Goal: Check status: Check status

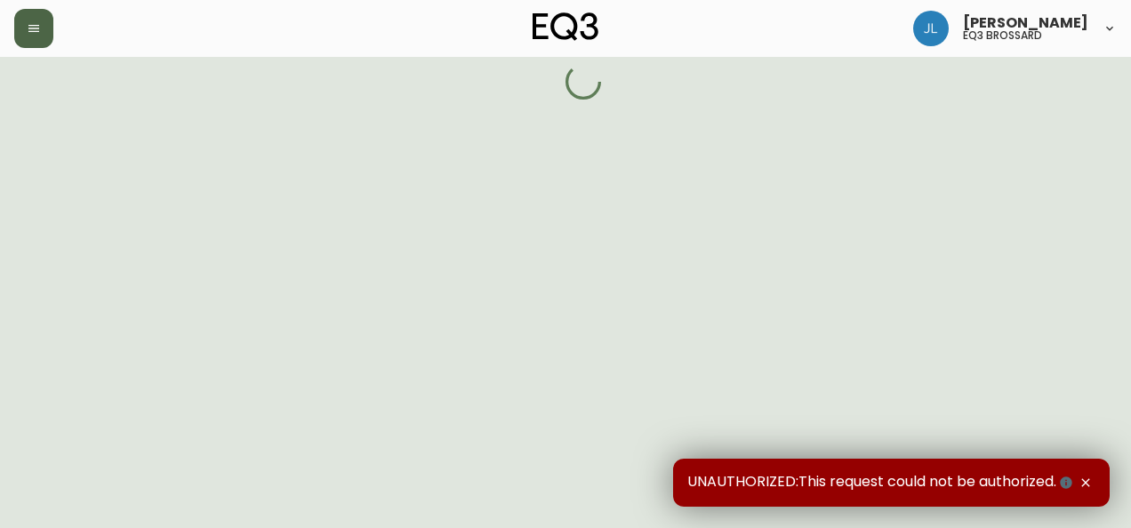
click at [28, 30] on icon "button" at bounding box center [33, 28] width 11 height 7
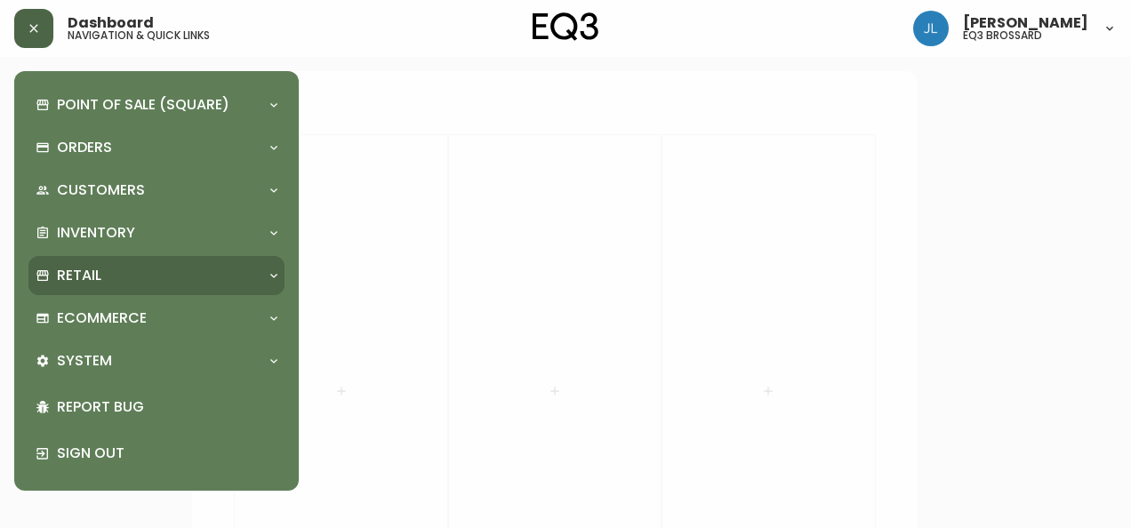
click at [117, 271] on div "Retail" at bounding box center [148, 276] width 224 height 20
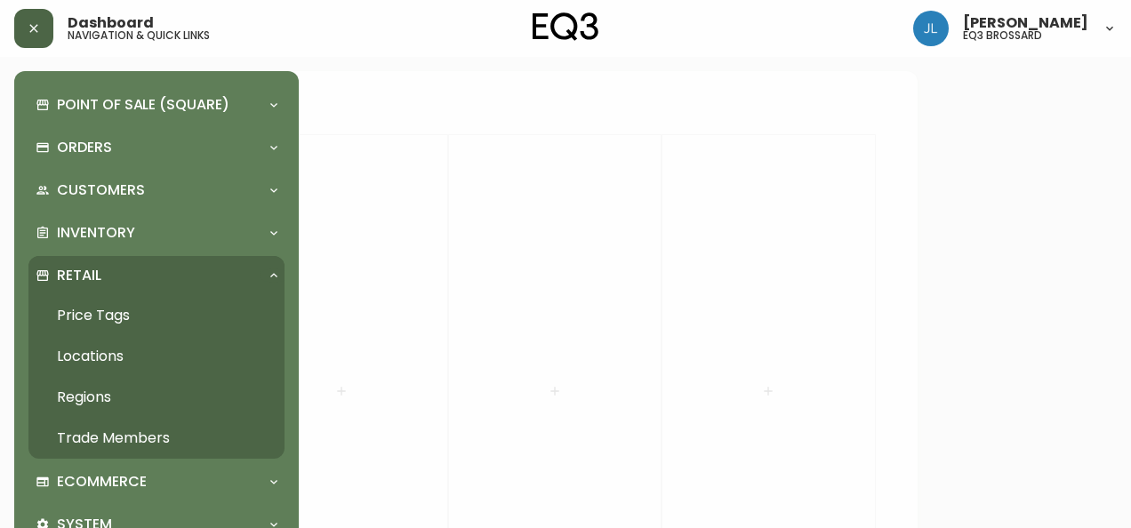
click at [117, 271] on div "Retail" at bounding box center [148, 276] width 224 height 20
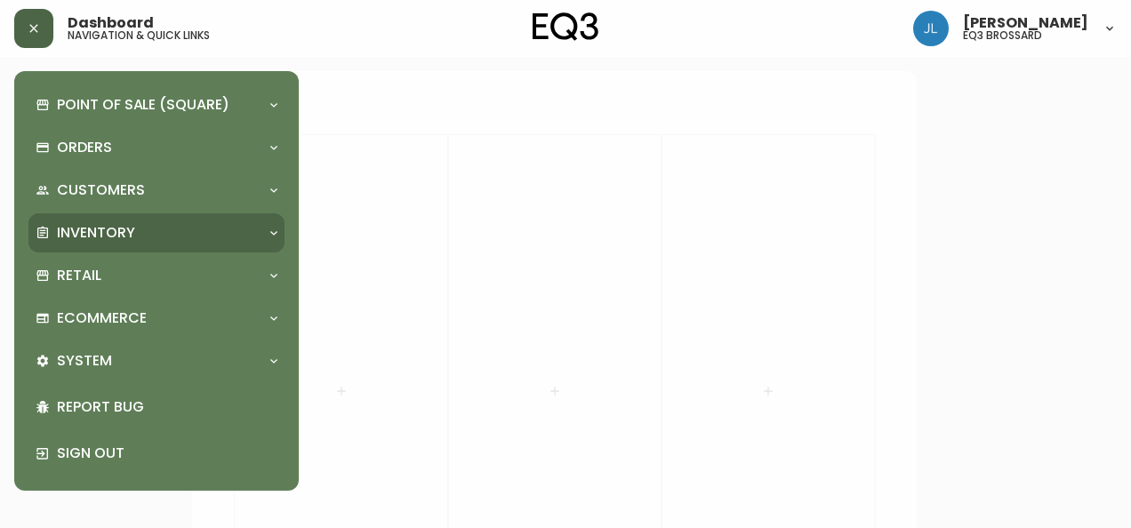
click at [126, 246] on div "Inventory" at bounding box center [156, 232] width 256 height 39
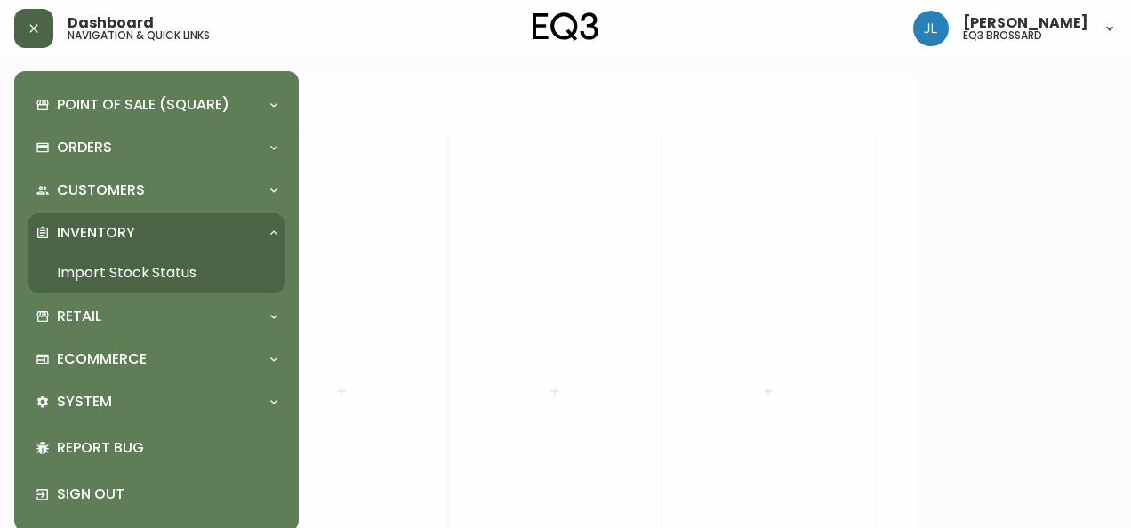
click at [120, 273] on link "Import Stock Status" at bounding box center [156, 273] width 256 height 41
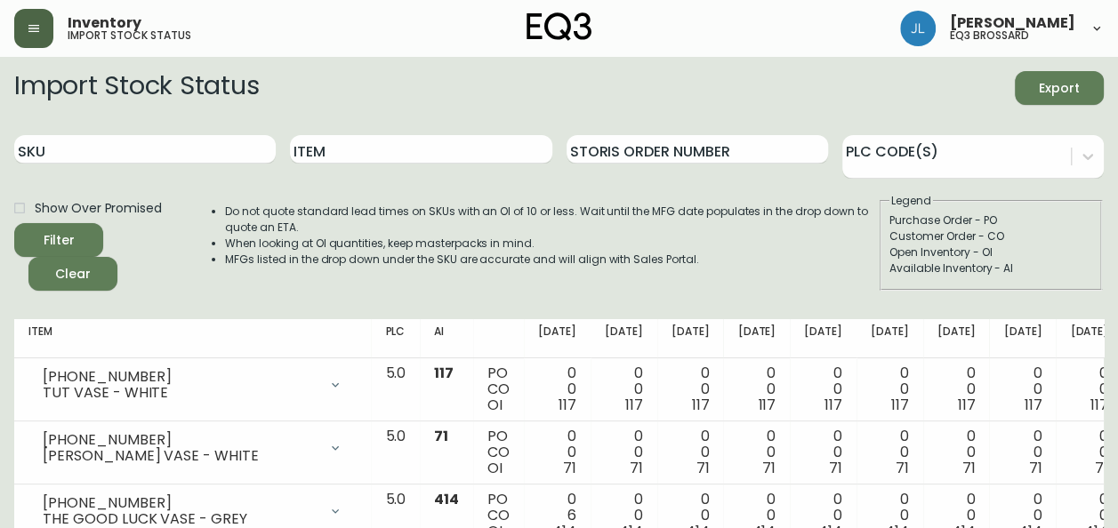
click at [215, 336] on th "Item" at bounding box center [192, 338] width 357 height 39
click at [367, 154] on input "Item" at bounding box center [420, 149] width 261 height 28
click at [14, 223] on button "Filter" at bounding box center [58, 240] width 89 height 34
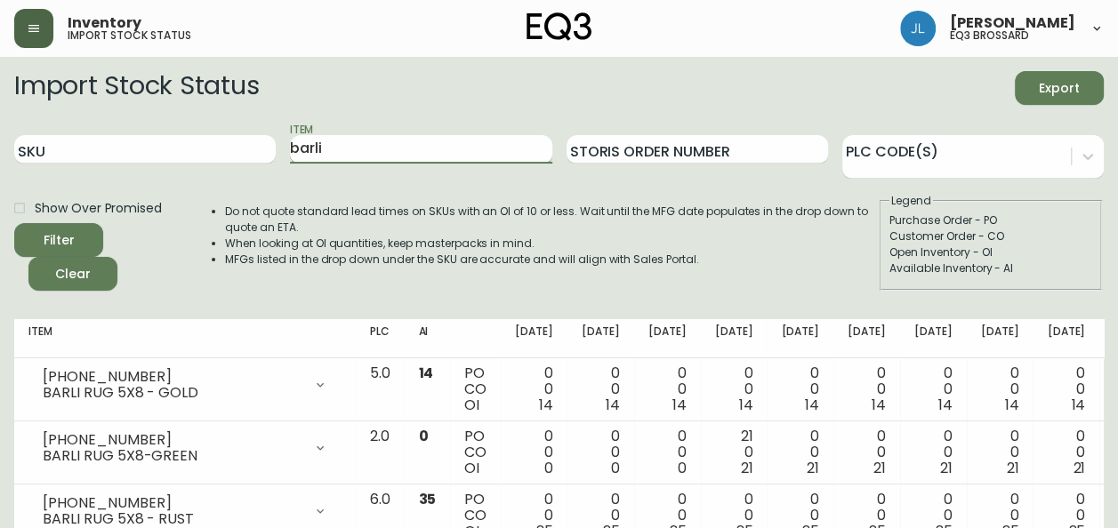
click at [325, 149] on input "barli" at bounding box center [420, 149] width 261 height 28
click at [14, 223] on button "Filter" at bounding box center [58, 240] width 89 height 34
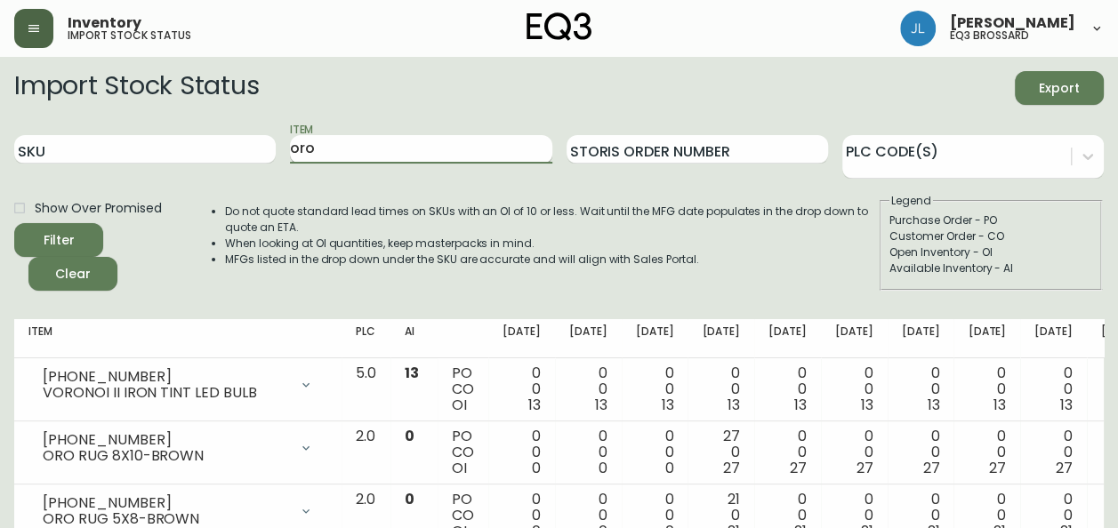
click at [300, 148] on input "oro" at bounding box center [420, 149] width 261 height 28
click at [14, 223] on button "Filter" at bounding box center [58, 240] width 89 height 34
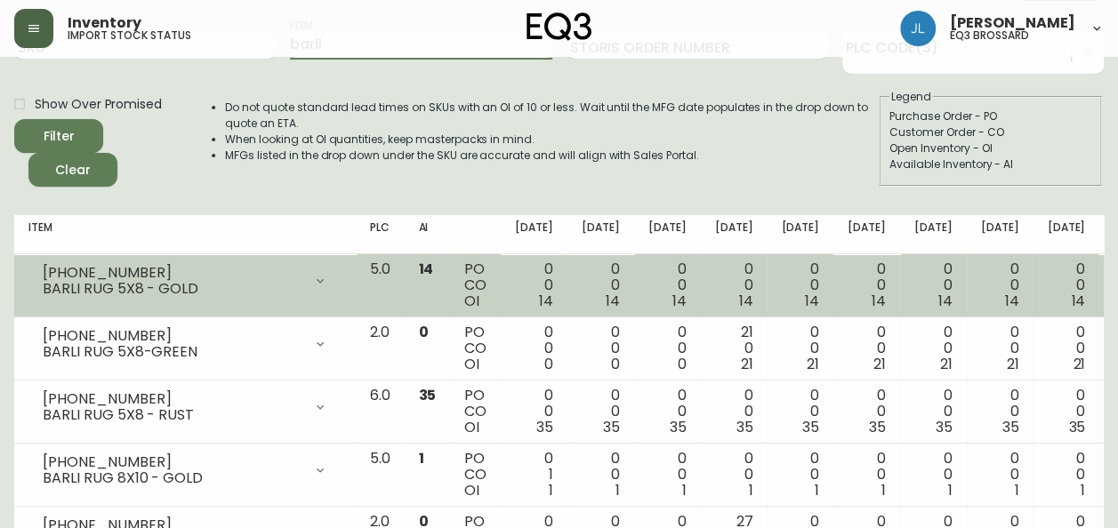
scroll to position [135, 0]
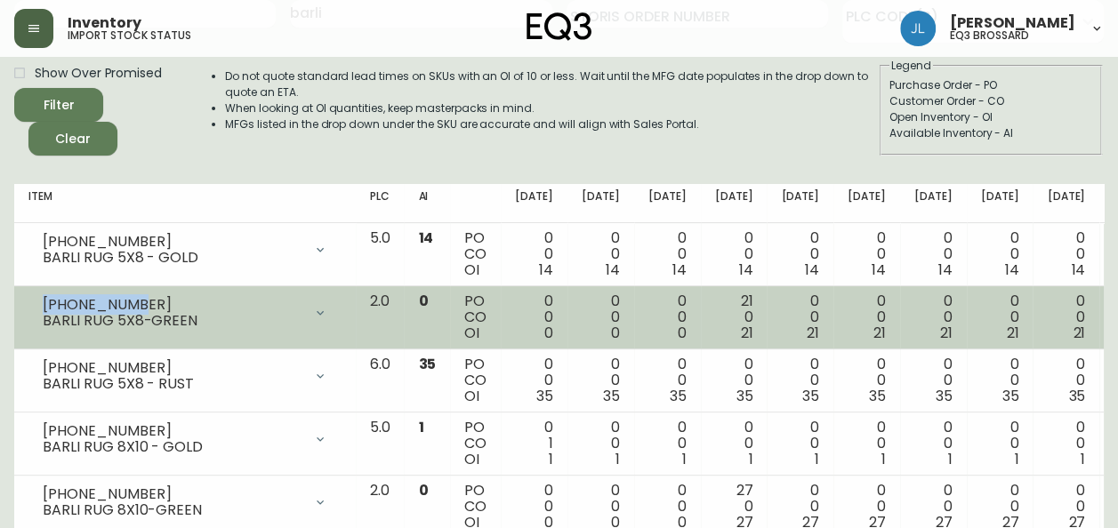
drag, startPoint x: 135, startPoint y: 300, endPoint x: 37, endPoint y: 302, distance: 97.9
click at [37, 302] on div "[PHONE_NUMBER] BARLI RUG 5X8-GREEN" at bounding box center [184, 313] width 313 height 39
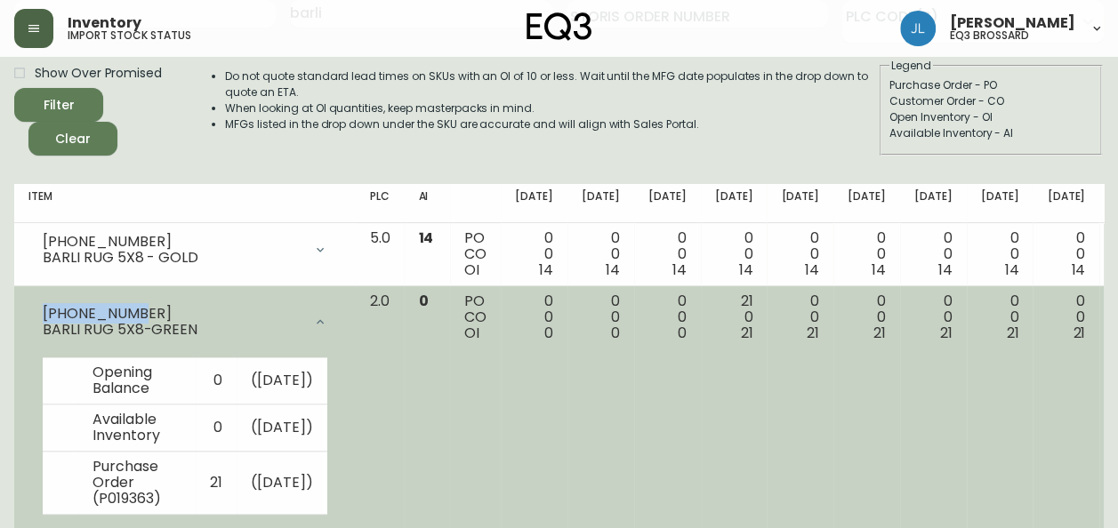
copy div "[PHONE_NUMBER]"
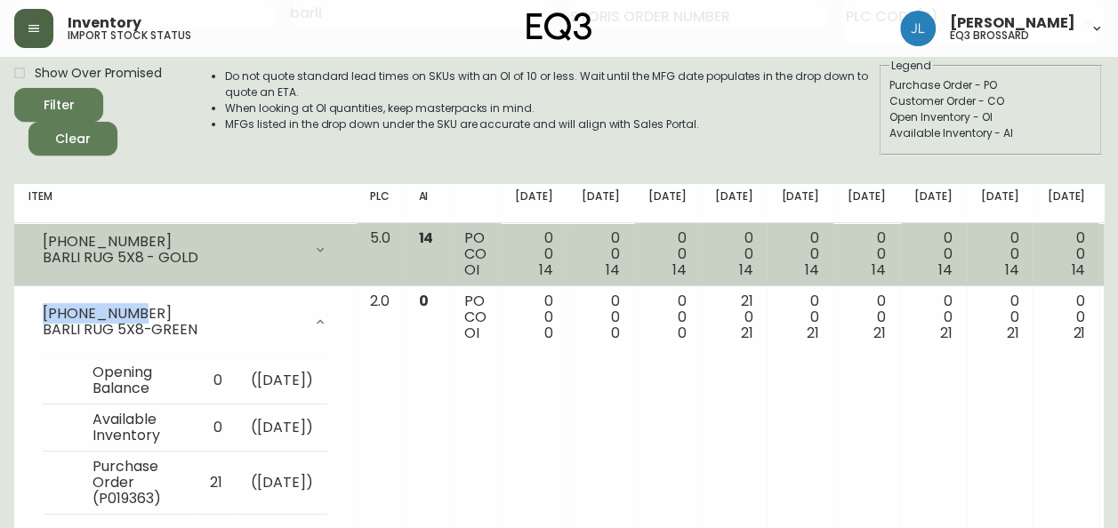
scroll to position [0, 0]
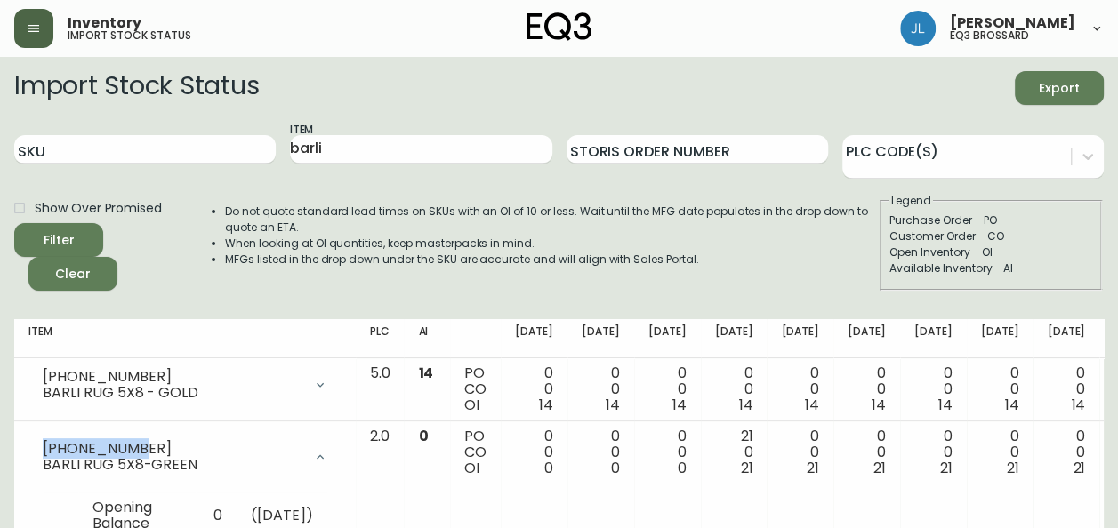
click at [381, 130] on div "Item barli" at bounding box center [420, 150] width 261 height 58
click at [377, 132] on div "Item barli" at bounding box center [420, 150] width 261 height 58
click at [373, 148] on input "barli" at bounding box center [420, 149] width 261 height 28
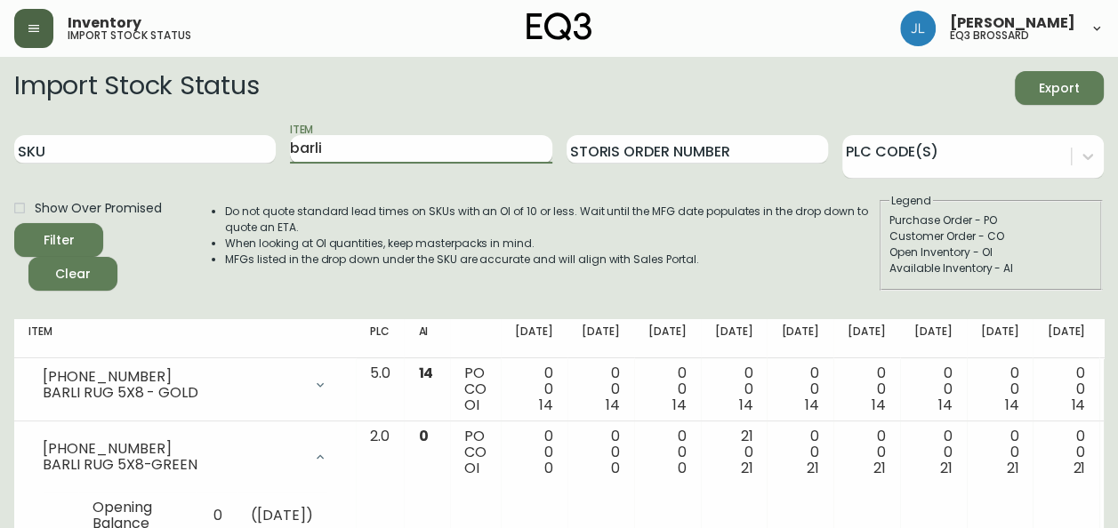
click at [373, 148] on input "barli" at bounding box center [420, 149] width 261 height 28
click at [14, 223] on button "Filter" at bounding box center [58, 240] width 89 height 34
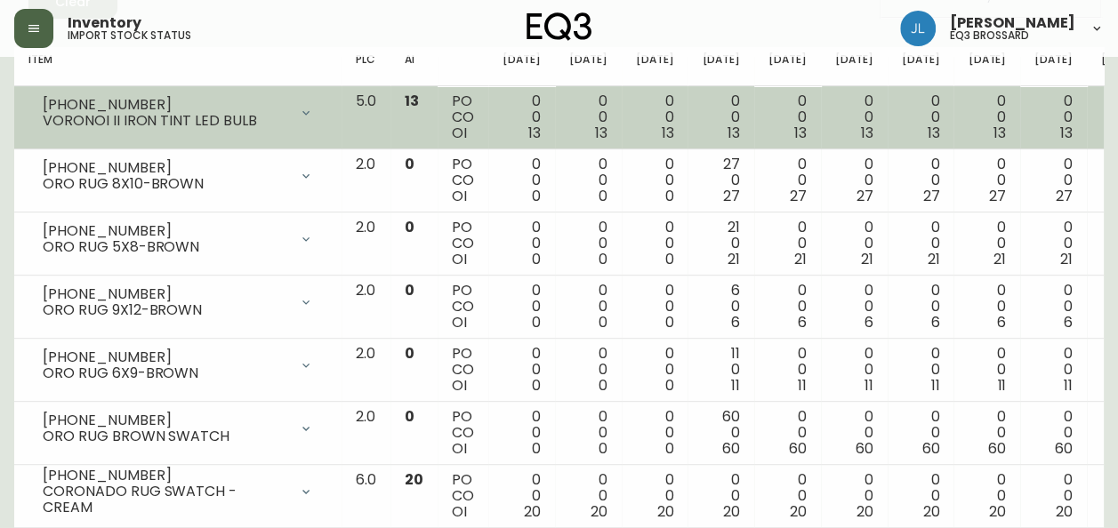
scroll to position [273, 0]
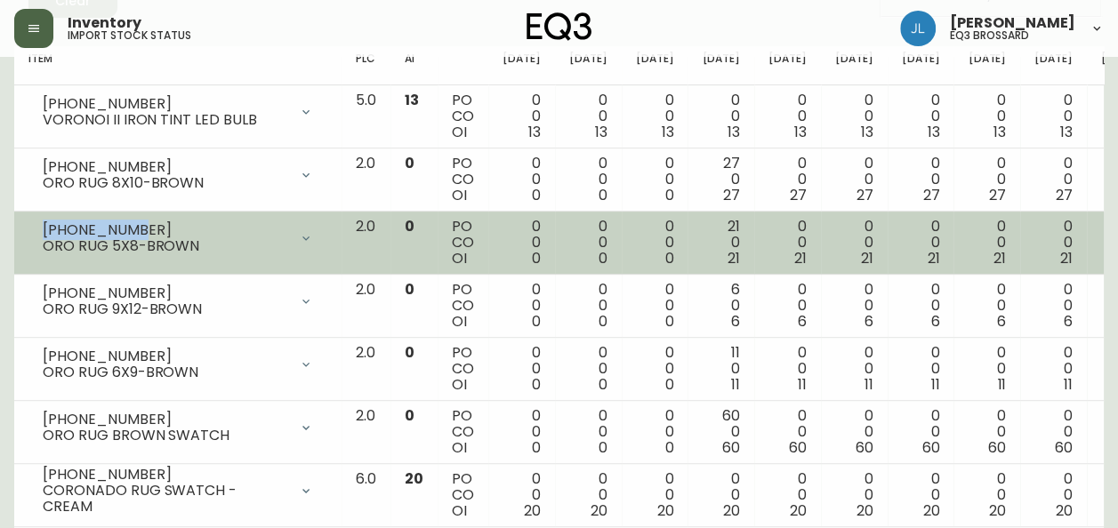
drag, startPoint x: 128, startPoint y: 227, endPoint x: 20, endPoint y: 226, distance: 108.5
click at [20, 226] on td "[PHONE_NUMBER] ORO RUG 5X8-BROWN Opening Balance 0 ( [DATE] ) Available Invento…" at bounding box center [177, 243] width 327 height 63
copy div "[PHONE_NUMBER]"
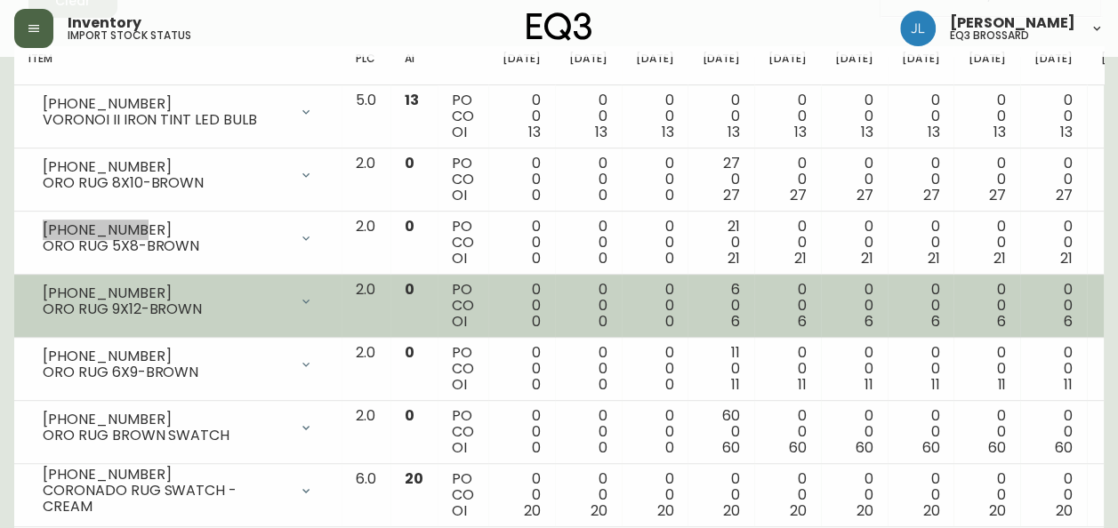
scroll to position [0, 0]
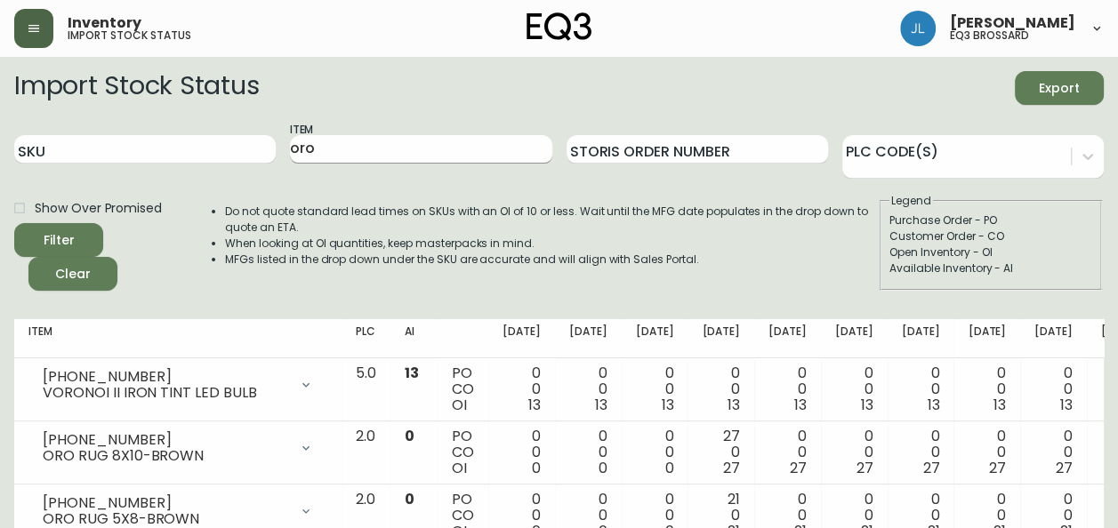
click at [338, 137] on input "oro" at bounding box center [420, 149] width 261 height 28
type input "tundra"
click at [14, 223] on button "Filter" at bounding box center [58, 240] width 89 height 34
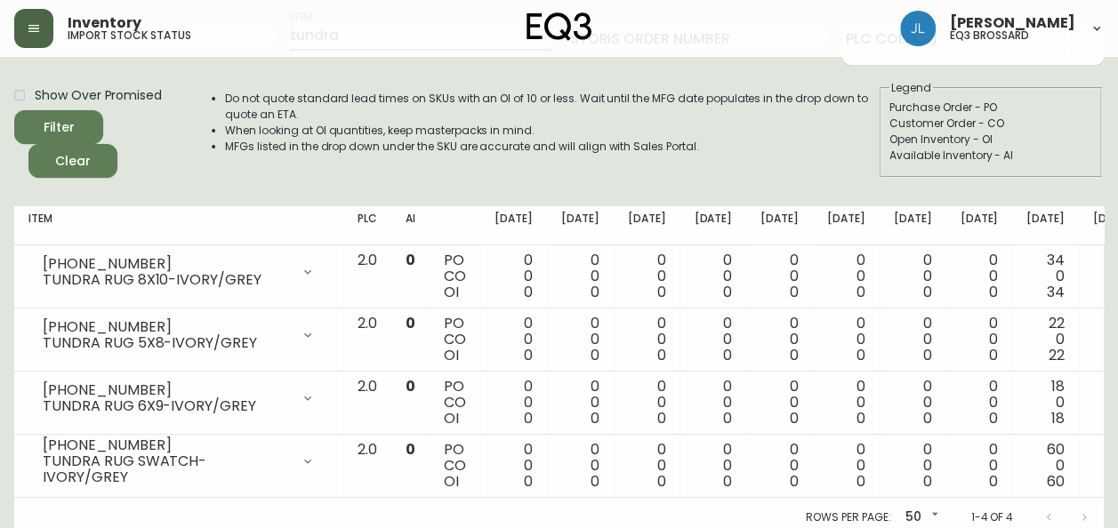
scroll to position [115, 0]
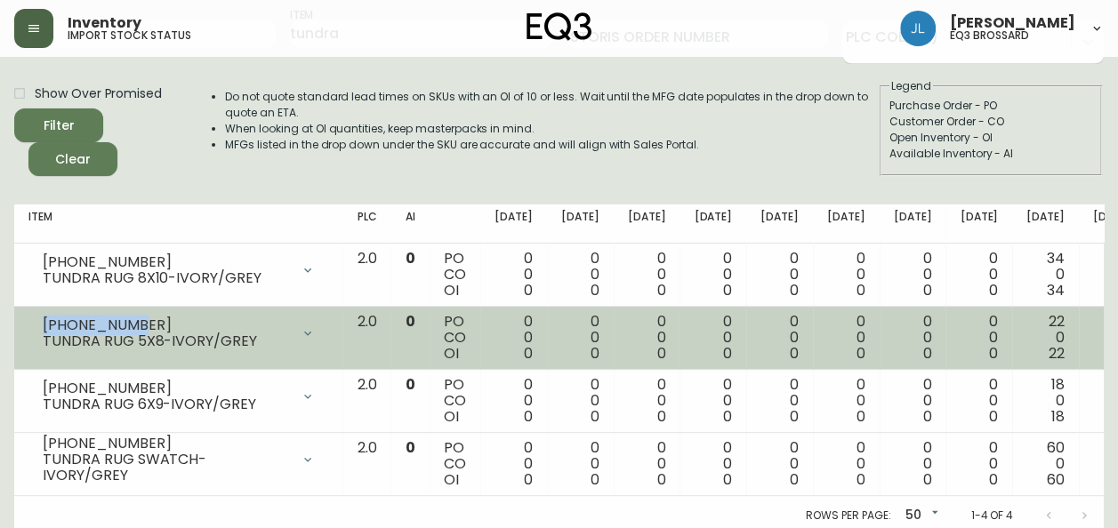
drag, startPoint x: 148, startPoint y: 322, endPoint x: 38, endPoint y: 323, distance: 109.4
click at [38, 323] on div "[PHONE_NUMBER] TUNDRA RUG 5X8-IVORY/GREY" at bounding box center [178, 333] width 301 height 39
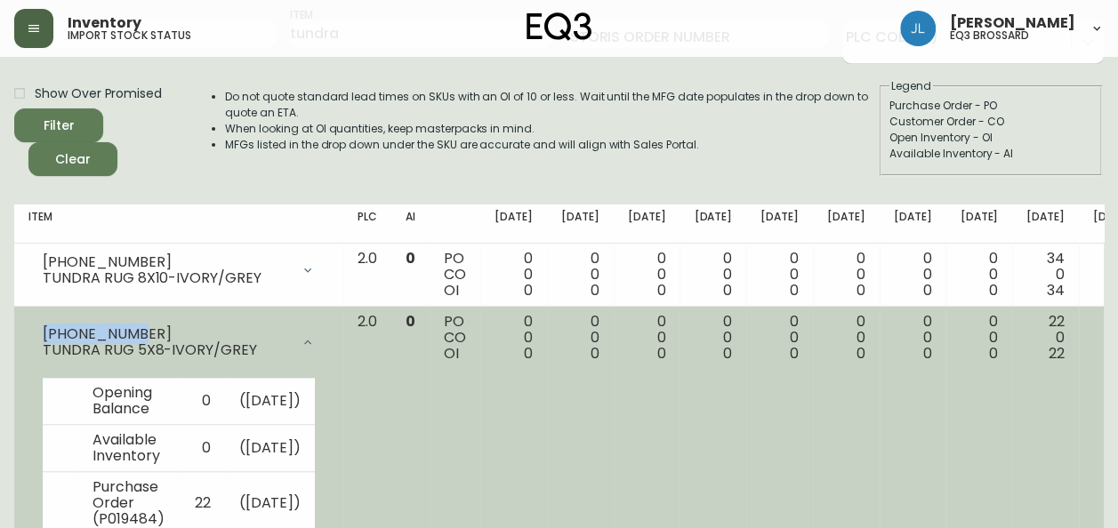
copy div "[PHONE_NUMBER]"
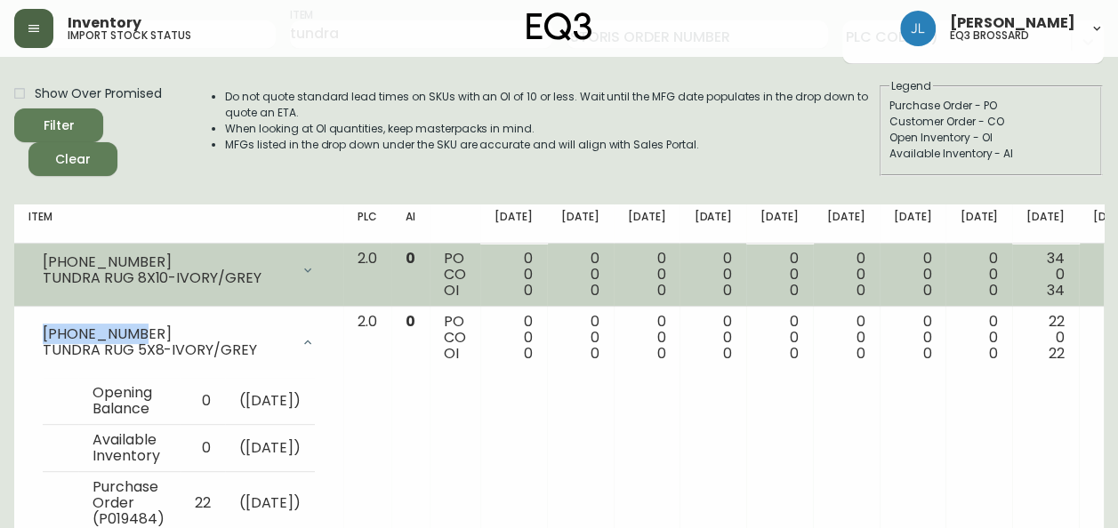
scroll to position [353, 0]
